Goal: Transaction & Acquisition: Purchase product/service

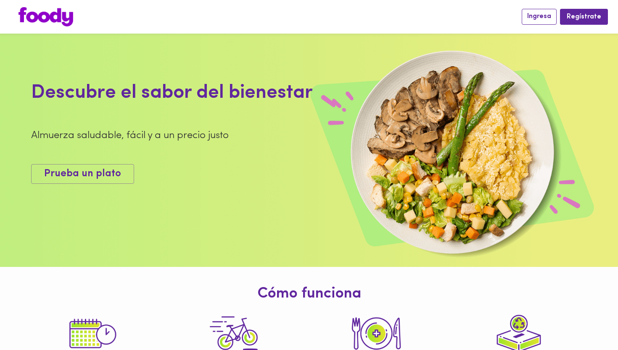
click at [543, 18] on span "Ingresa" at bounding box center [539, 17] width 24 height 8
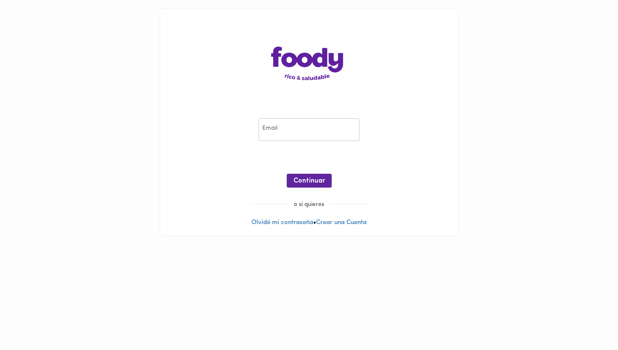
click at [283, 129] on input "email" at bounding box center [308, 129] width 101 height 23
type input "[EMAIL_ADDRESS][DOMAIN_NAME]"
click at [307, 184] on span "Continuar" at bounding box center [309, 181] width 32 height 8
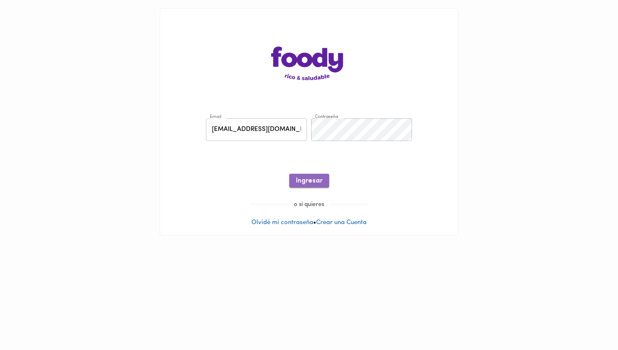
click at [317, 181] on span "Ingresar" at bounding box center [309, 181] width 26 height 8
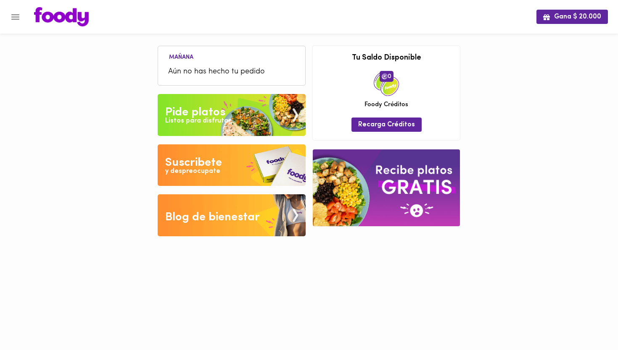
click at [189, 71] on span "Aún no has hecho tu pedido" at bounding box center [231, 71] width 127 height 11
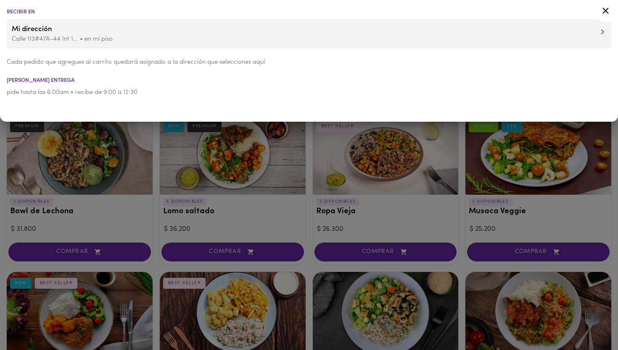
click at [605, 11] on icon at bounding box center [605, 11] width 6 height 6
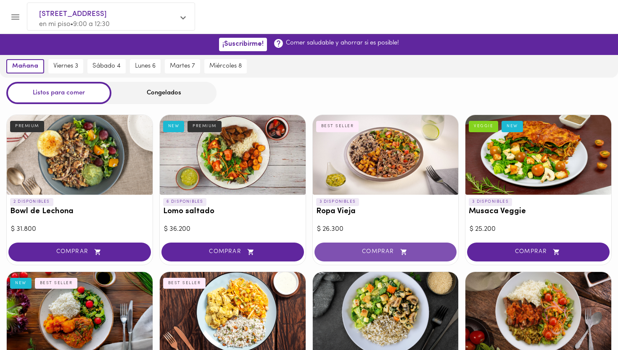
click at [366, 250] on span "COMPRAR" at bounding box center [385, 252] width 121 height 7
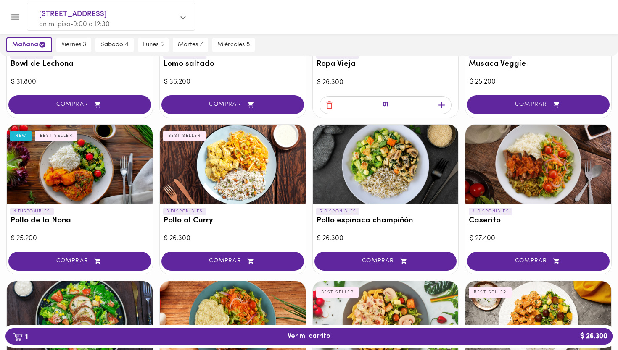
scroll to position [159, 0]
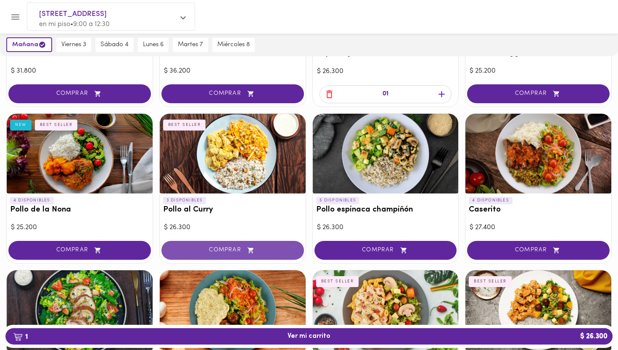
click at [226, 244] on button "COMPRAR" at bounding box center [232, 250] width 142 height 19
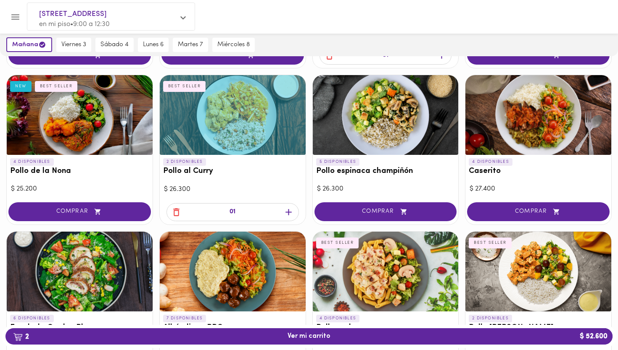
scroll to position [198, 0]
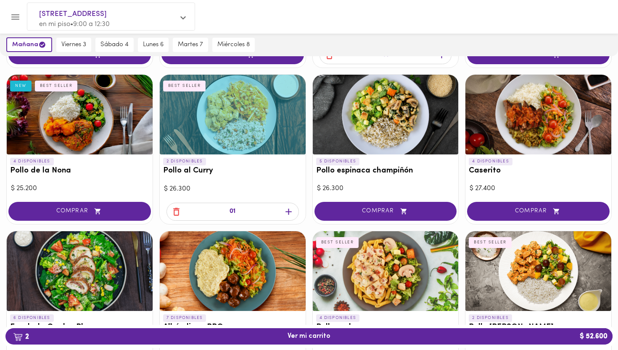
click at [311, 226] on div "2 DISPONIBLES Bowl de Lechona PREMIUM $ 31.800 COMPRAR 6 DISPONIBLES Lomo salta…" at bounding box center [309, 227] width 618 height 633
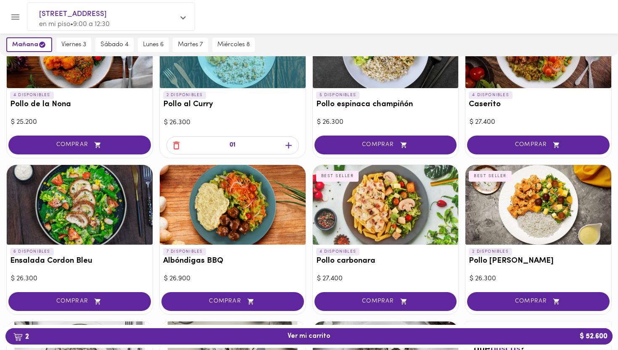
scroll to position [268, 0]
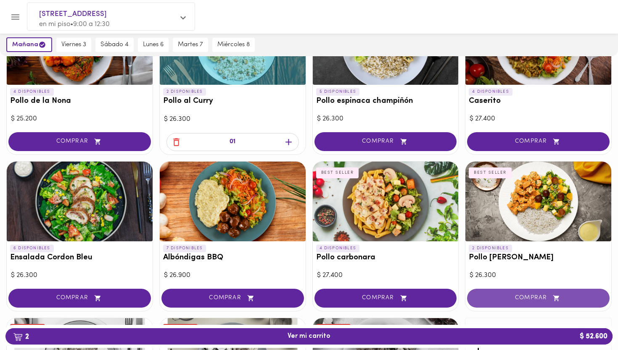
click at [532, 295] on span "COMPRAR" at bounding box center [537, 298] width 121 height 7
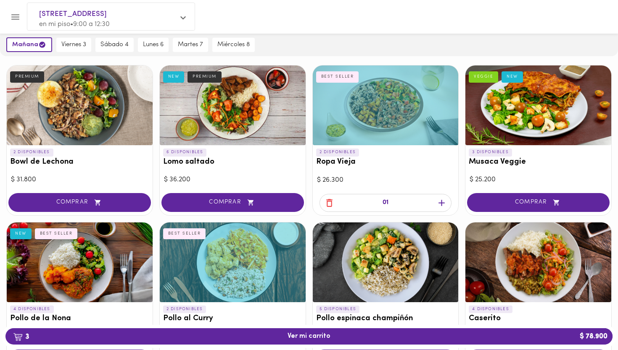
scroll to position [50, 0]
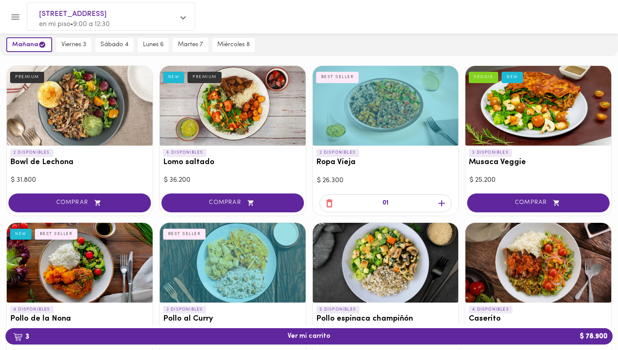
click at [329, 201] on icon "button" at bounding box center [329, 203] width 11 height 11
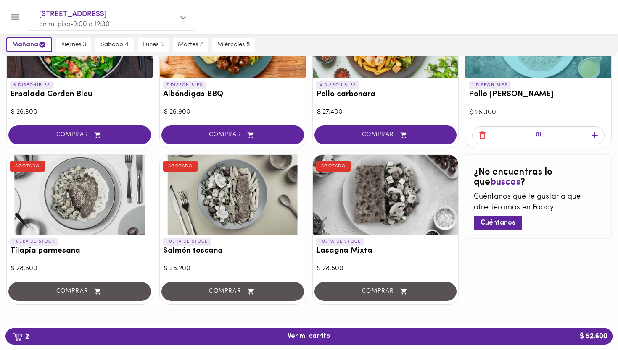
scroll to position [430, 0]
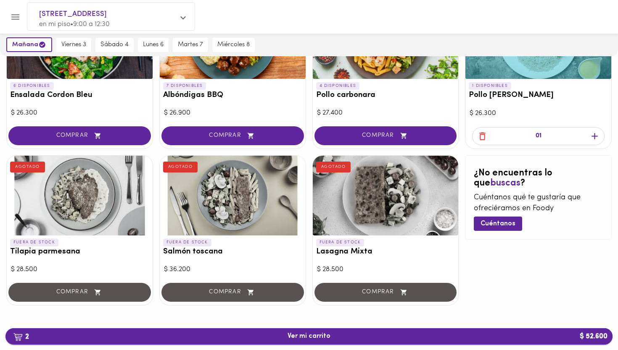
click at [318, 334] on span "2 Ver mi carrito $ 52.600" at bounding box center [308, 337] width 43 height 8
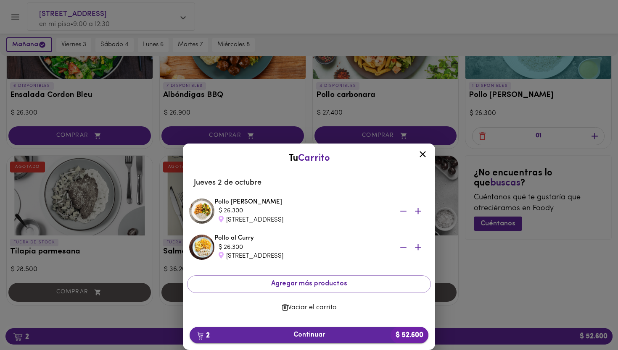
click at [315, 333] on span "2 Continuar $ 52.600" at bounding box center [308, 336] width 225 height 8
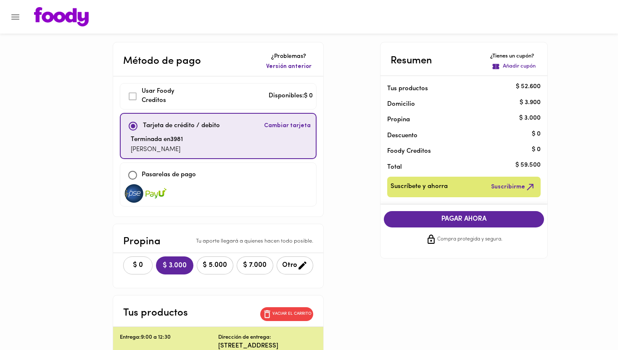
click at [141, 267] on span "$ 0" at bounding box center [138, 266] width 18 height 8
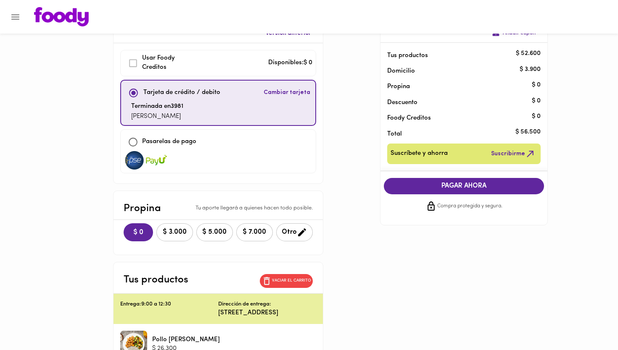
scroll to position [24, 0]
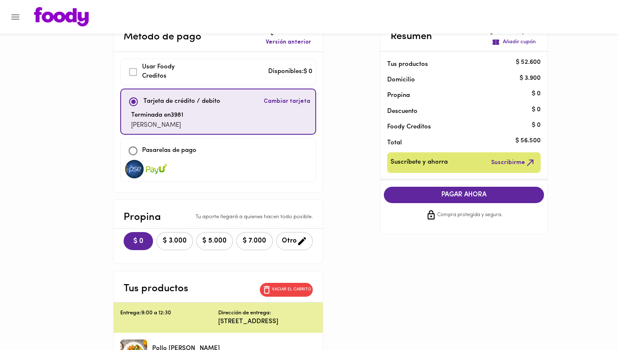
click at [465, 195] on span "PAGAR AHORA" at bounding box center [464, 195] width 144 height 8
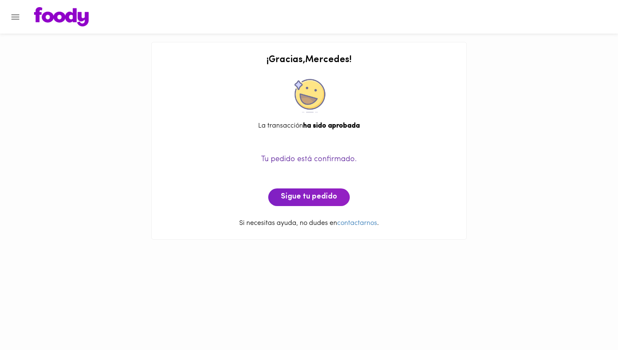
click at [12, 17] on icon "Menu" at bounding box center [15, 16] width 8 height 5
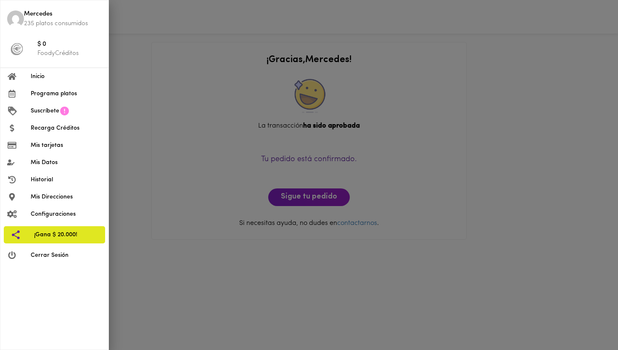
click at [31, 74] on span "Inicio" at bounding box center [66, 76] width 71 height 9
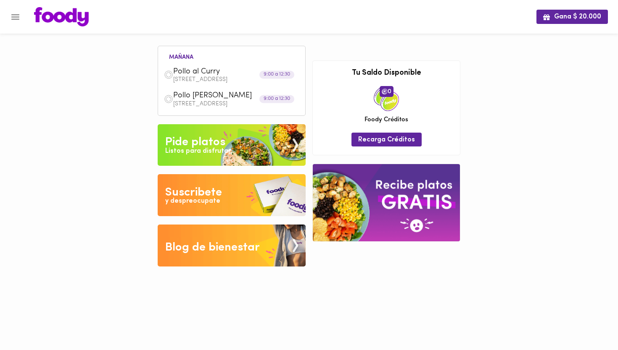
click at [16, 18] on icon "Menu" at bounding box center [15, 17] width 11 height 11
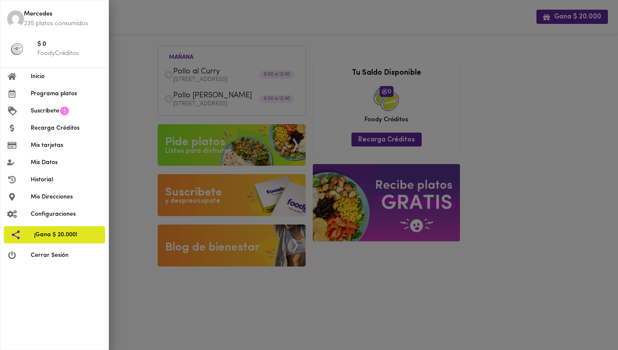
click at [38, 255] on span "Cerrar Sesión" at bounding box center [66, 255] width 71 height 9
